Goal: Information Seeking & Learning: Learn about a topic

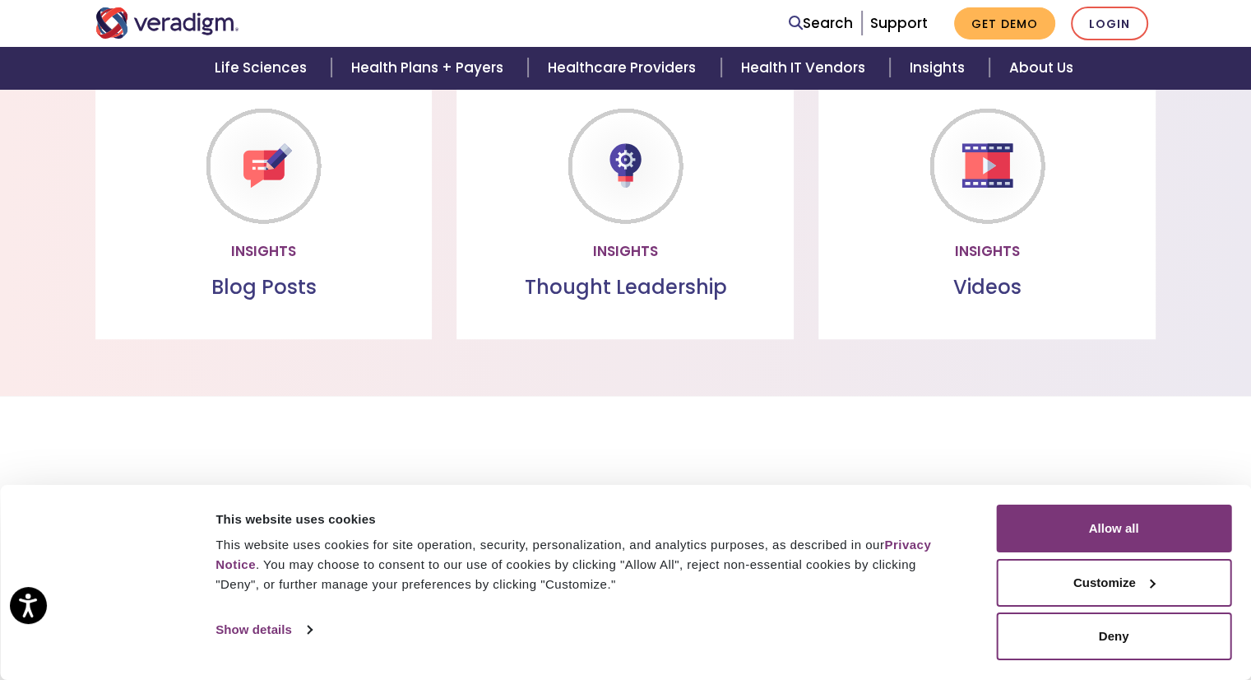
scroll to position [1734, 0]
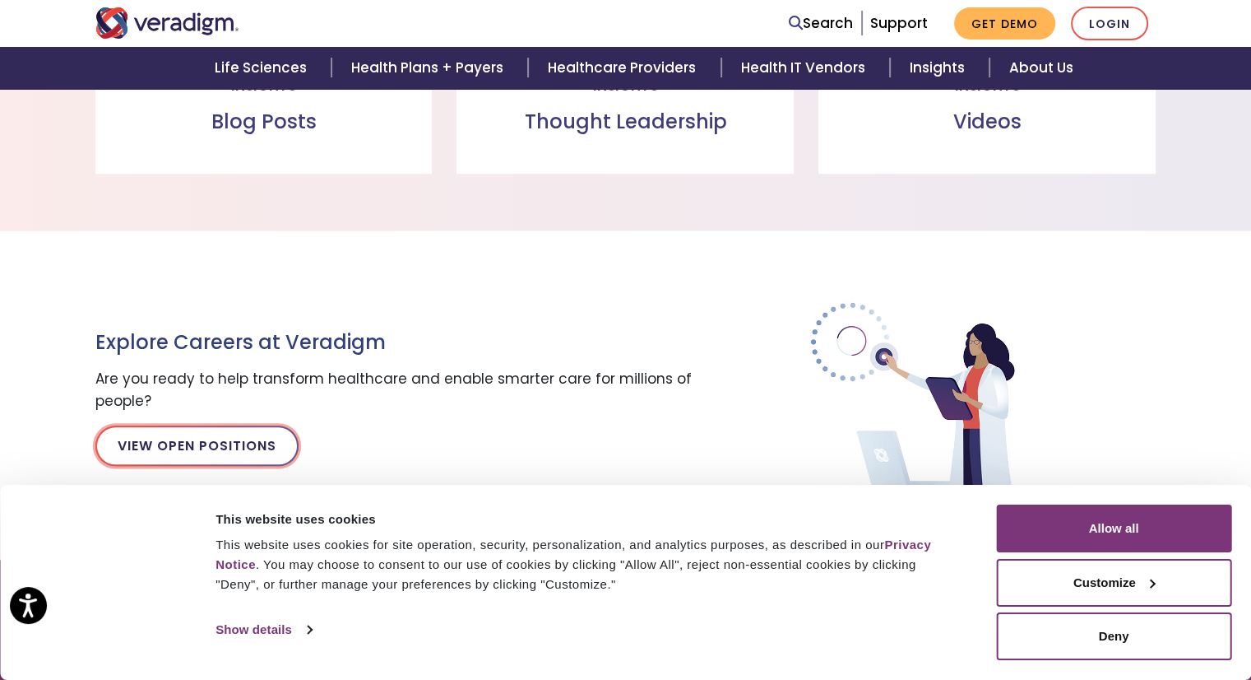
click at [231, 462] on link "View Open Positions" at bounding box center [196, 444] width 203 height 39
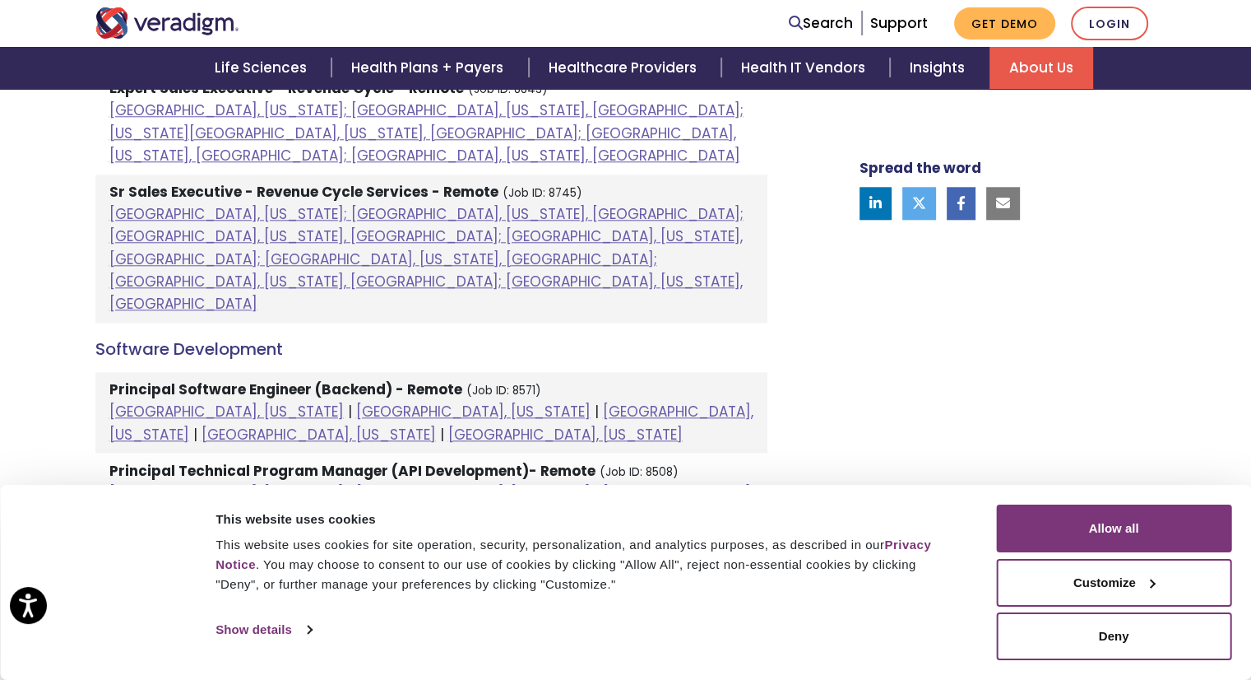
scroll to position [1780, 0]
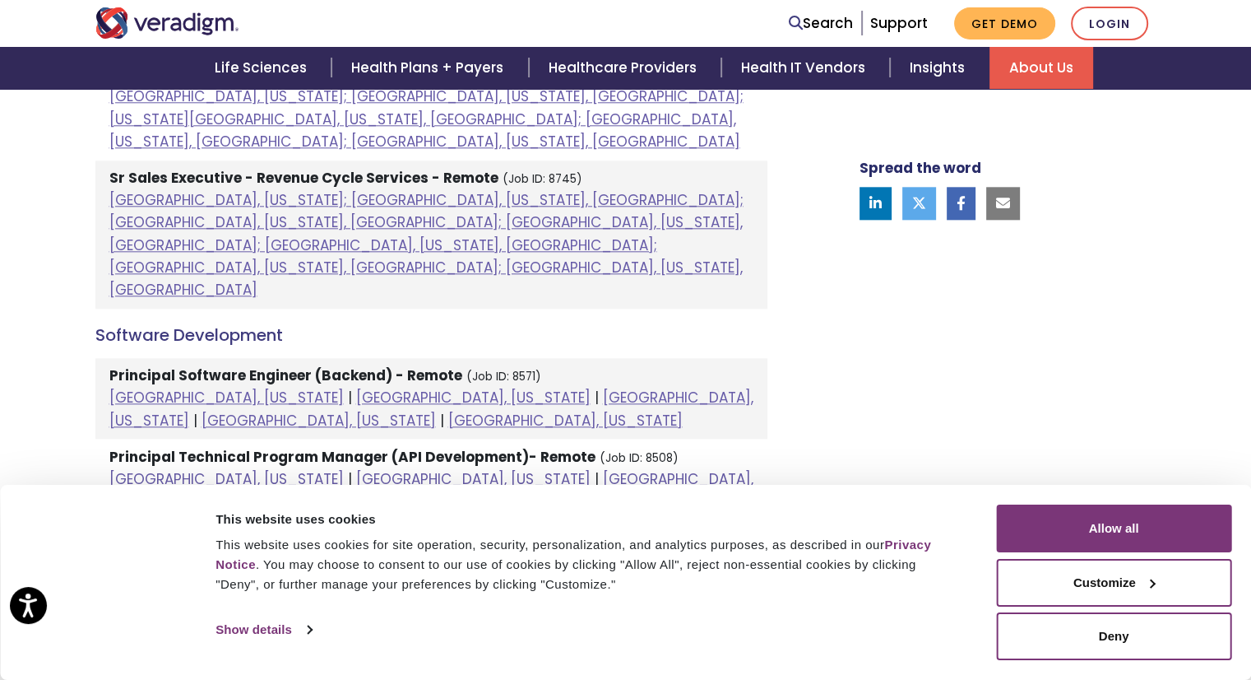
click at [448, 595] on link "Philadelphia, Pennsylvania" at bounding box center [565, 605] width 234 height 20
click at [436, 595] on link "Minneapolis, Minnesota" at bounding box center [319, 605] width 234 height 20
click at [143, 573] on link "Chicago, Illinois" at bounding box center [226, 583] width 234 height 20
click at [146, 573] on link "Chicago, Illinois" at bounding box center [226, 583] width 234 height 20
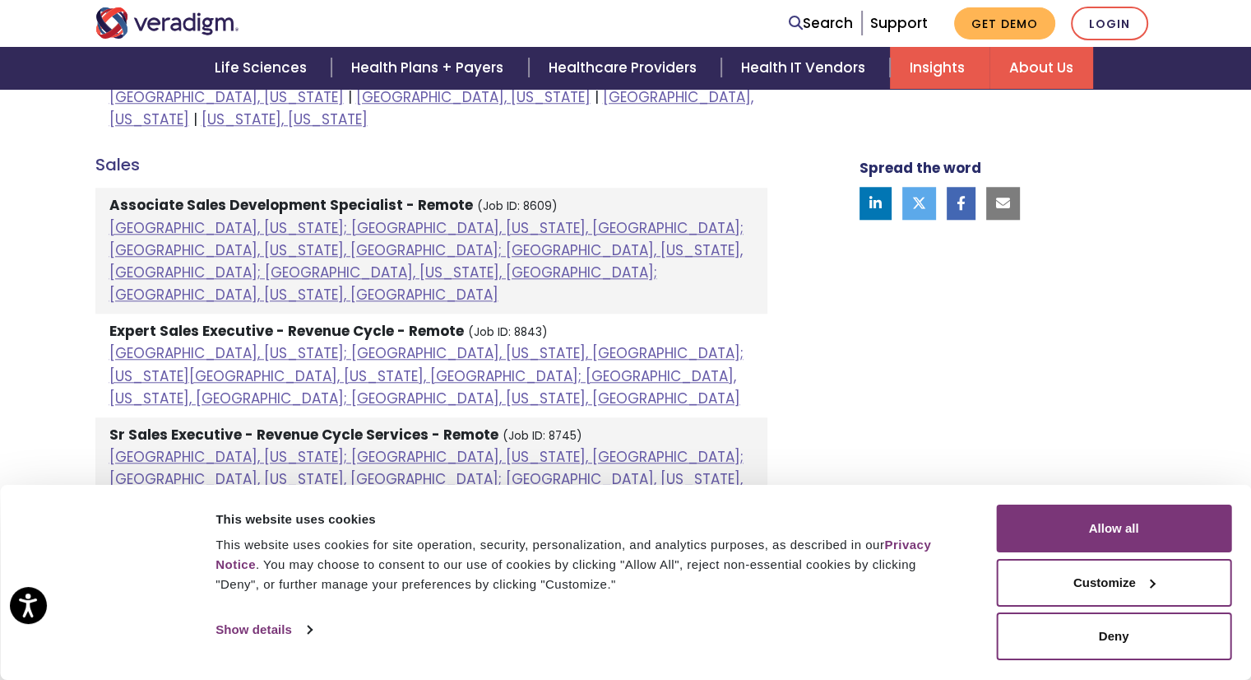
scroll to position [1476, 0]
